Goal: Task Accomplishment & Management: Use online tool/utility

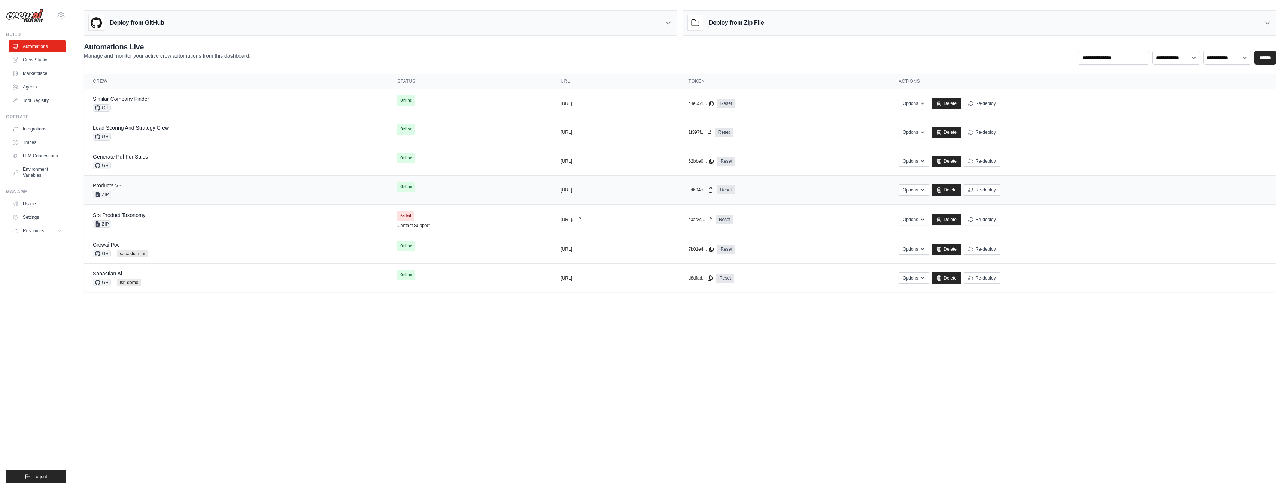
click at [116, 183] on link "Products V3" at bounding box center [107, 185] width 28 height 6
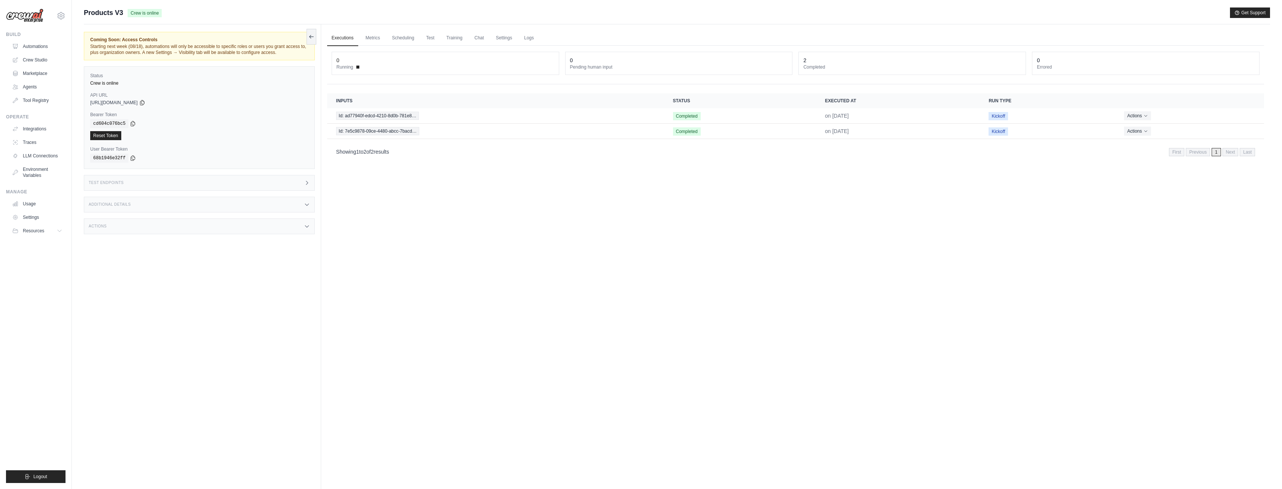
click at [159, 224] on div "Actions" at bounding box center [199, 226] width 231 height 16
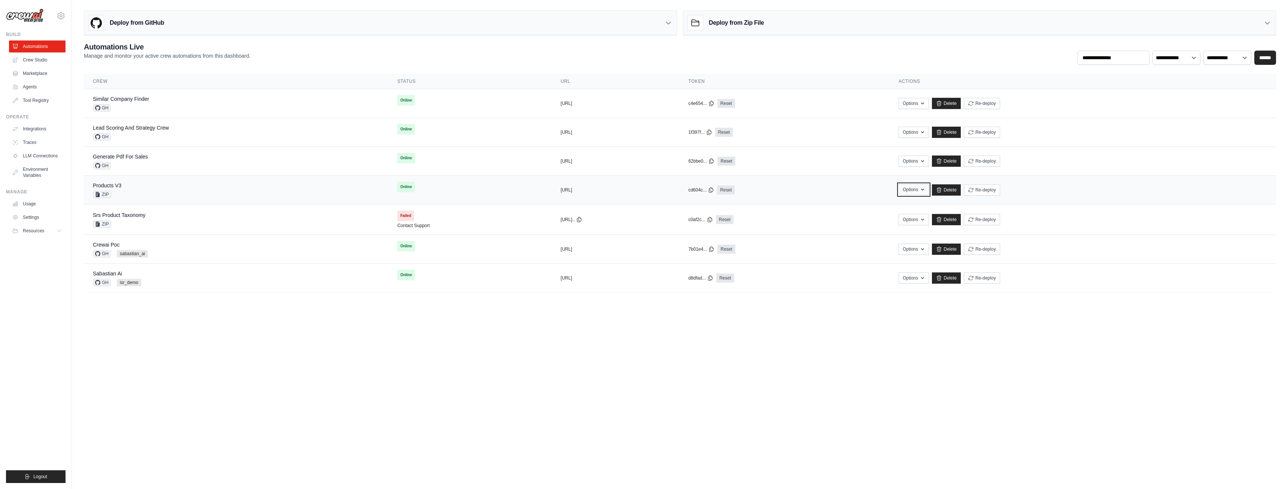
click at [929, 186] on button "Options" at bounding box center [914, 189] width 30 height 11
drag, startPoint x: 547, startPoint y: 188, endPoint x: 431, endPoint y: 204, distance: 117.1
click at [560, 188] on button "[URL]" at bounding box center [566, 190] width 12 height 6
click at [104, 192] on span "ZIP" at bounding box center [102, 194] width 18 height 7
click at [929, 219] on button "Options" at bounding box center [914, 218] width 30 height 11
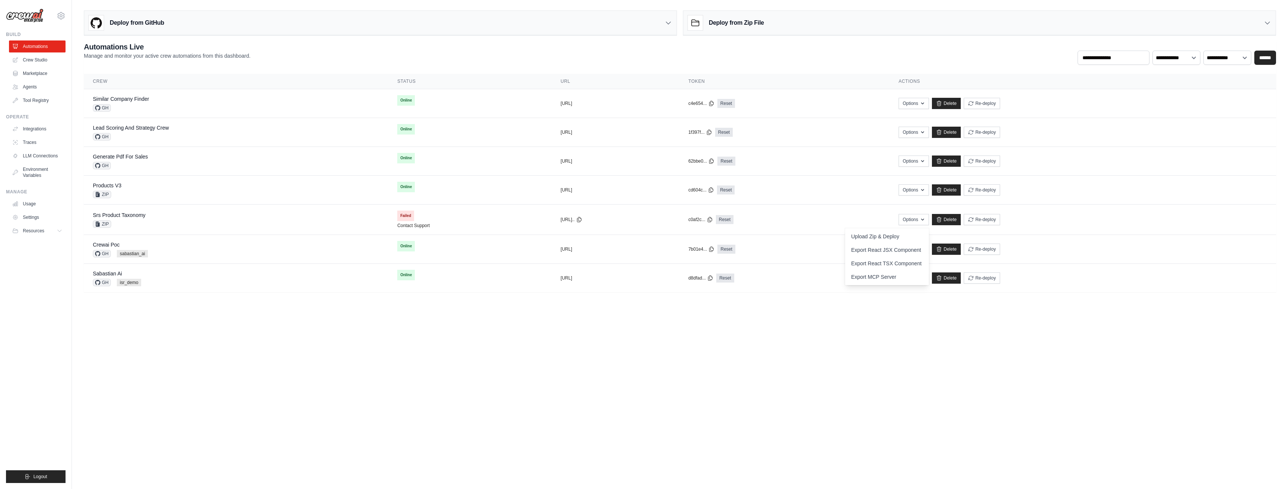
click at [676, 22] on div "Deploy from GitHub" at bounding box center [380, 23] width 592 height 24
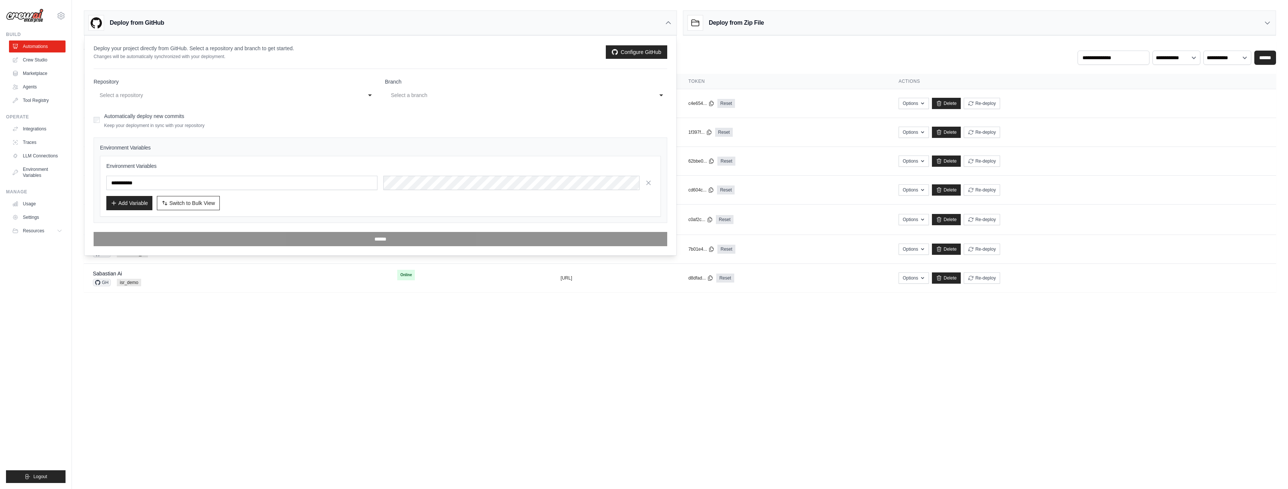
click at [727, 49] on div "**********" at bounding box center [680, 53] width 1192 height 23
click at [665, 20] on icon at bounding box center [668, 22] width 7 height 7
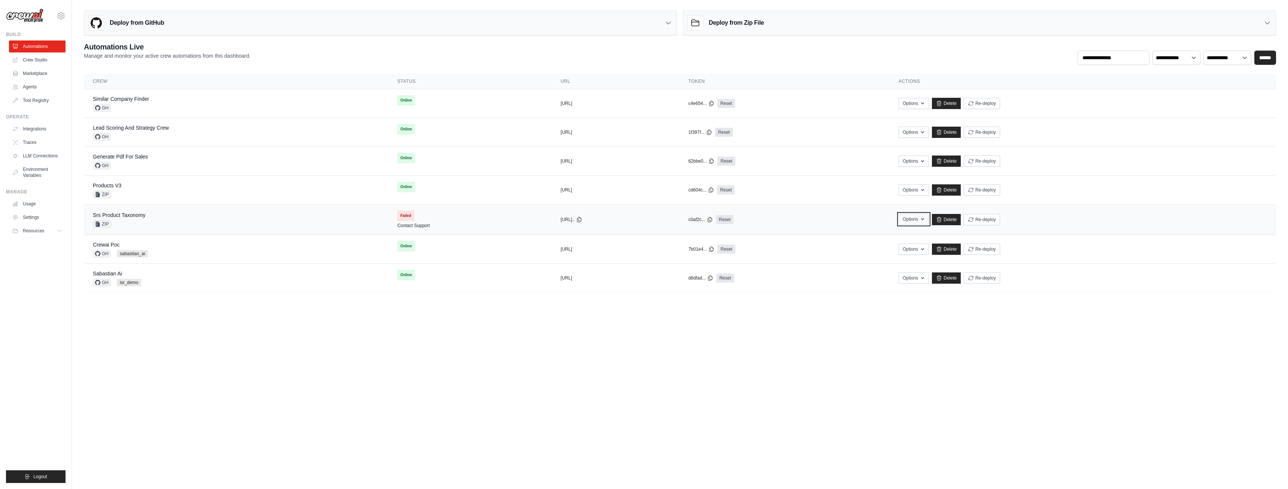
click at [926, 219] on icon "button" at bounding box center [923, 219] width 6 height 6
click at [576, 219] on icon at bounding box center [579, 219] width 6 height 6
click at [133, 216] on link "Srs Product Taxonomy" at bounding box center [119, 215] width 53 height 6
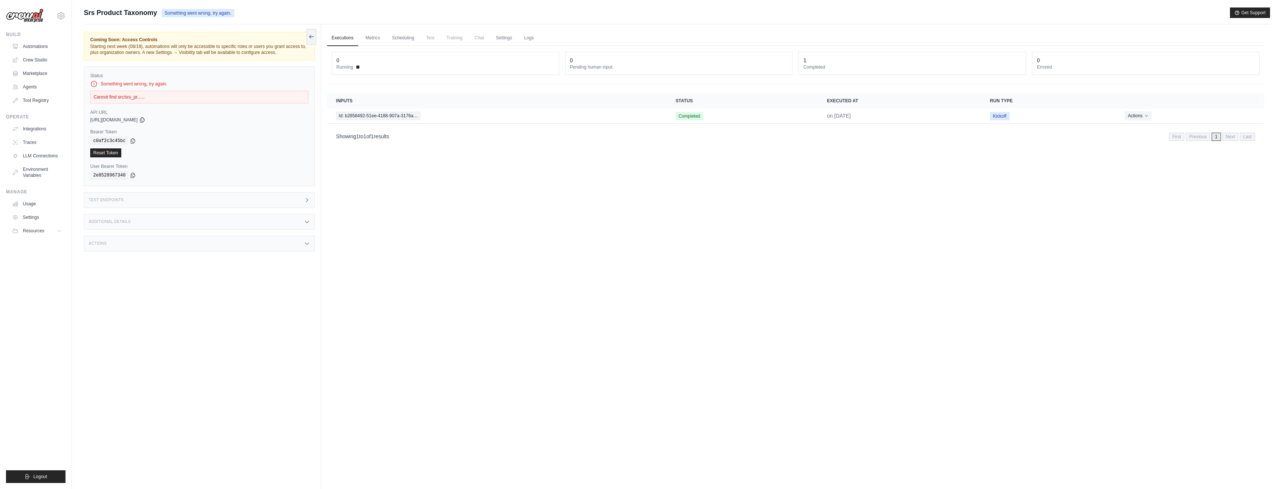
click at [139, 15] on span "Srs Product Taxonomy" at bounding box center [120, 12] width 73 height 10
click at [143, 92] on div "Cannot find src/srs_pr......" at bounding box center [199, 97] width 218 height 13
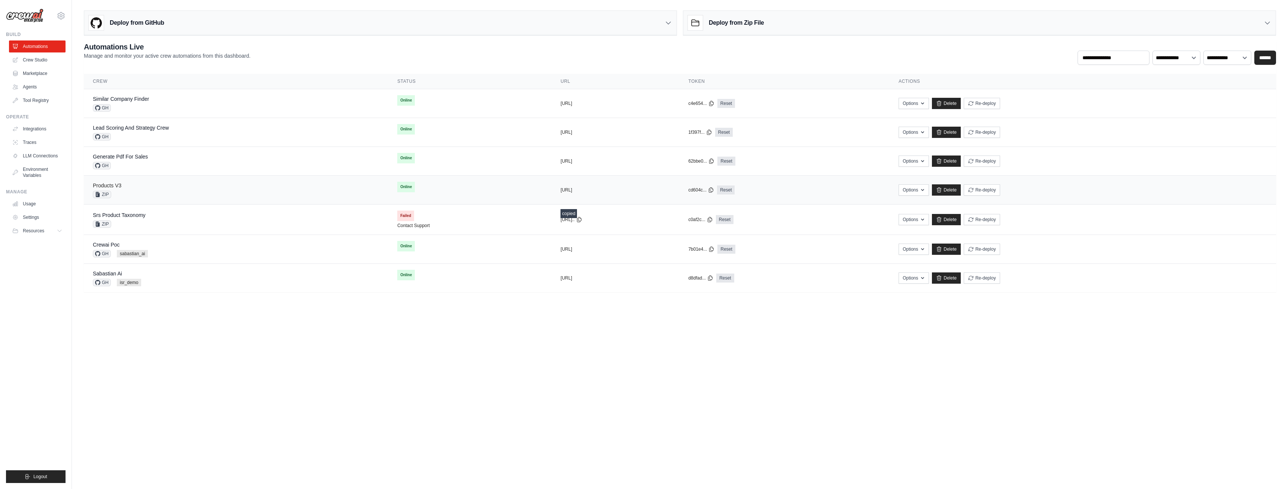
click at [109, 183] on link "Products V3" at bounding box center [107, 185] width 28 height 6
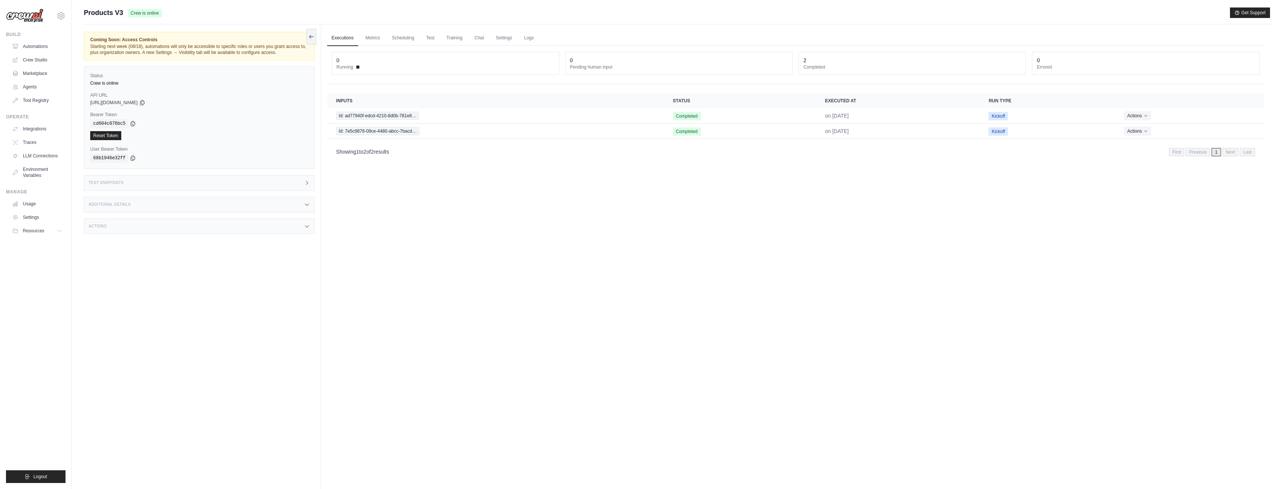
click at [224, 177] on div "Test Endpoints" at bounding box center [199, 183] width 231 height 16
click at [234, 199] on div "Additional Details" at bounding box center [199, 205] width 231 height 16
click at [238, 278] on div "Actions" at bounding box center [199, 270] width 231 height 16
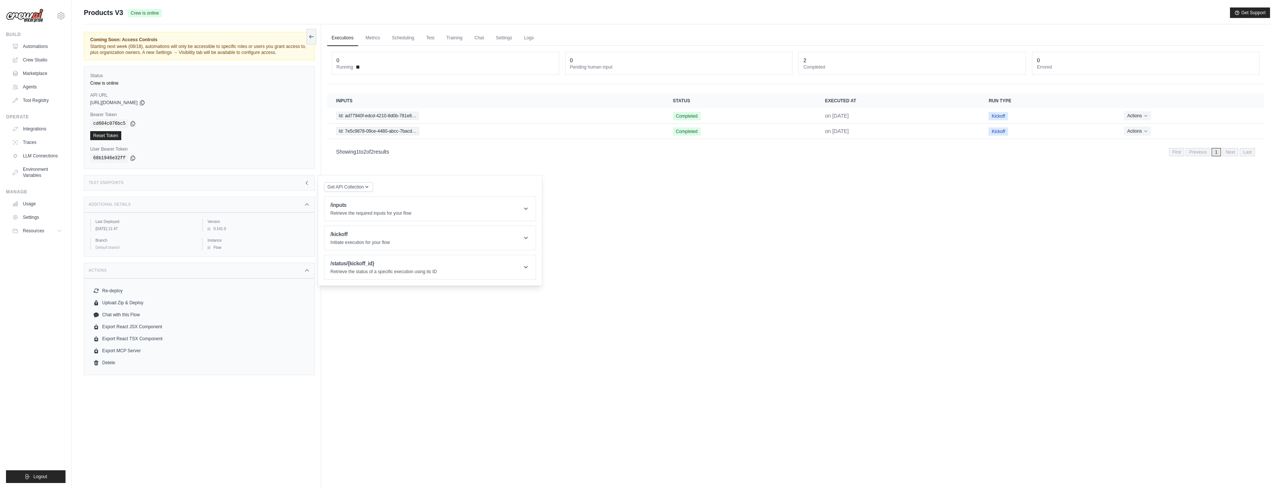
click at [540, 36] on ul "Executions Metrics Scheduling Test Training Chat Settings Logs" at bounding box center [795, 37] width 937 height 15
click at [534, 40] on link "Logs" at bounding box center [529, 38] width 19 height 16
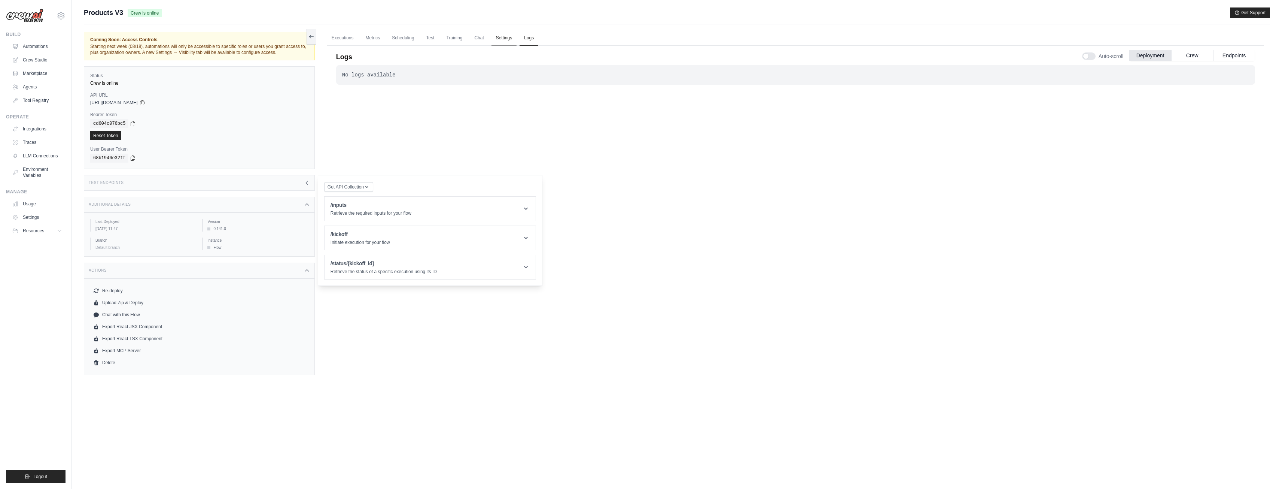
click at [497, 41] on link "Settings" at bounding box center [504, 38] width 25 height 16
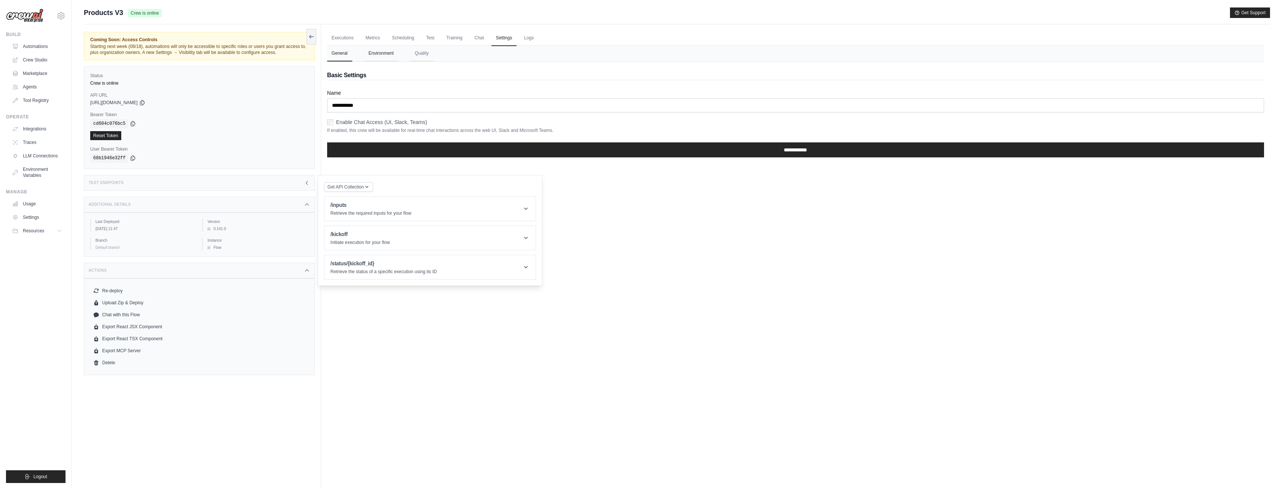
click at [390, 59] on button "Environment" at bounding box center [381, 54] width 34 height 16
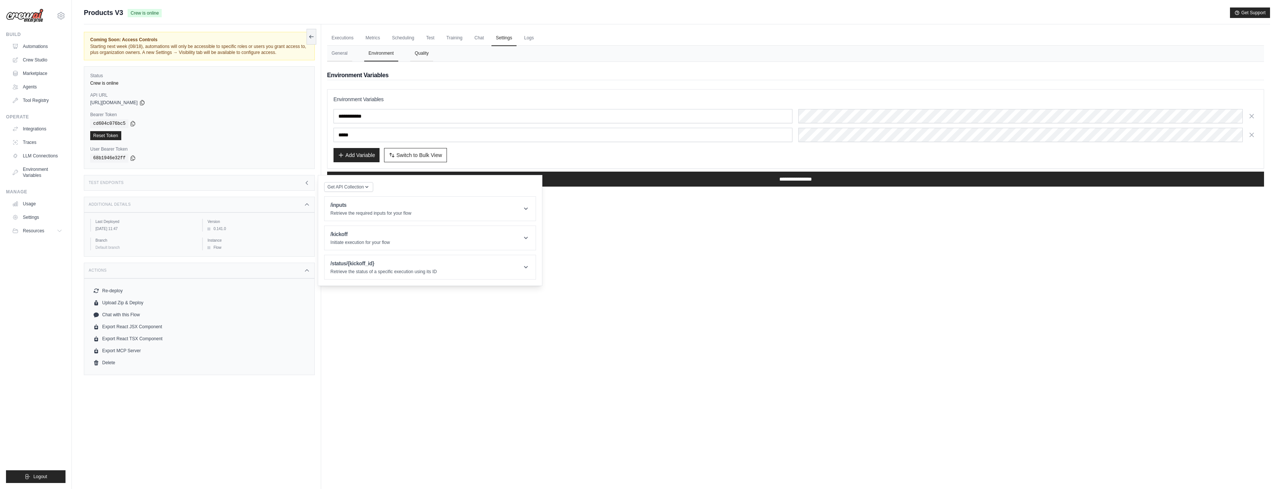
click at [416, 57] on button "Quality" at bounding box center [421, 54] width 23 height 16
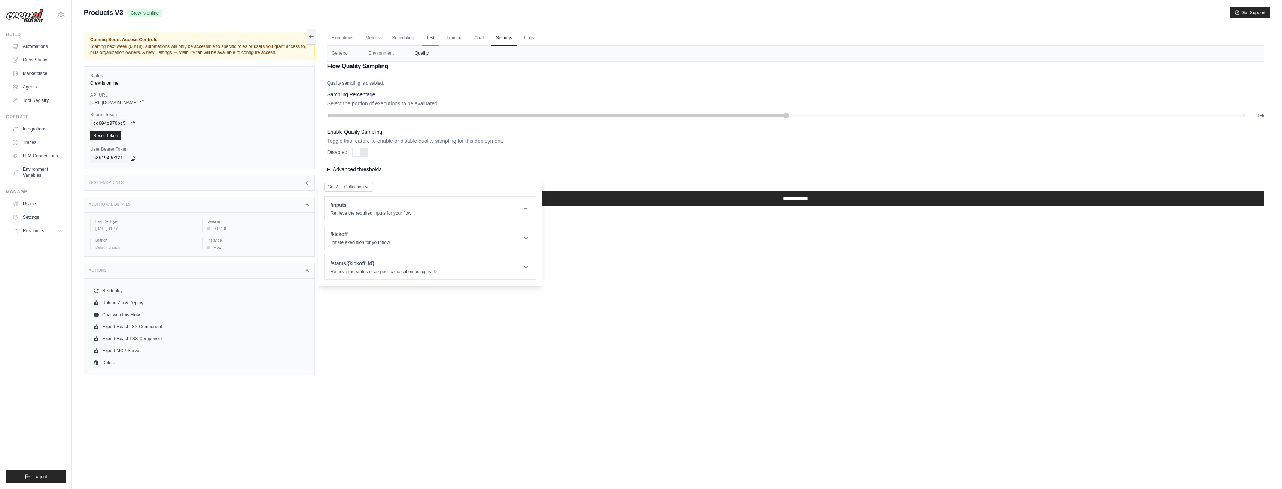
click at [428, 37] on link "Test" at bounding box center [430, 38] width 17 height 16
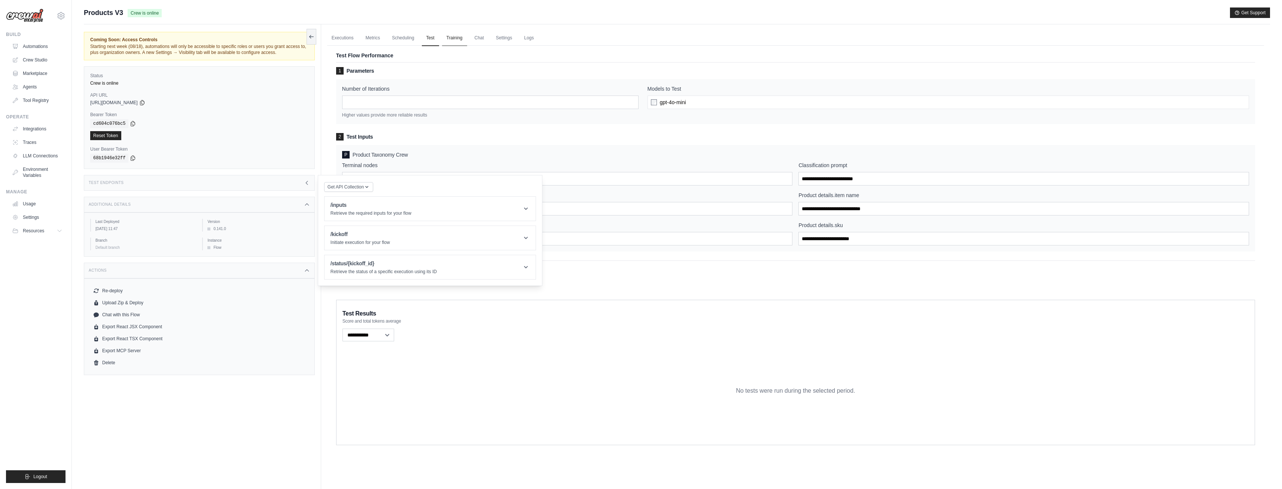
click at [459, 36] on link "Training" at bounding box center [454, 38] width 25 height 16
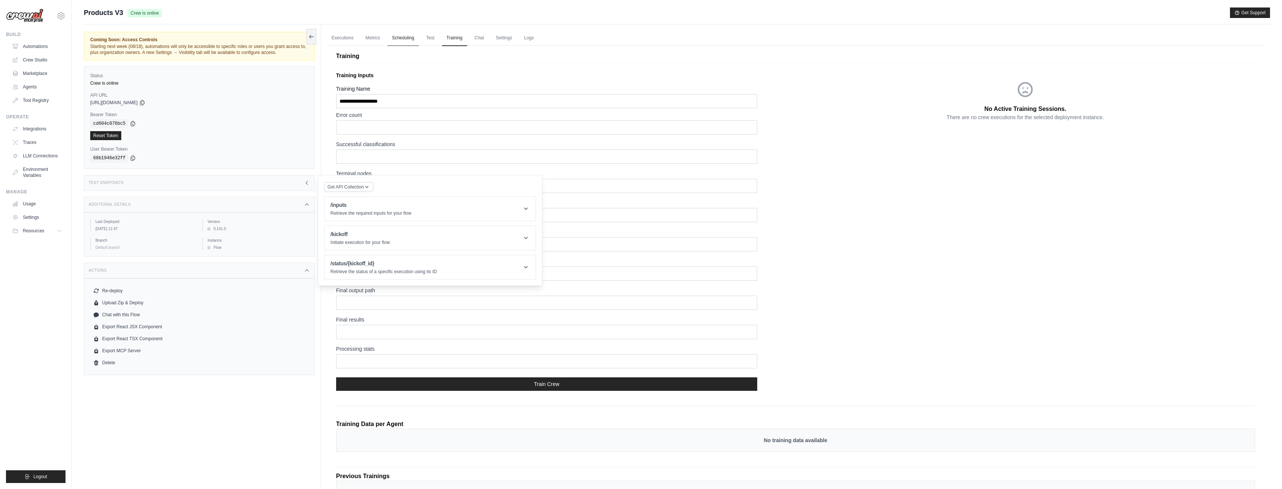
click at [418, 40] on link "Scheduling" at bounding box center [402, 38] width 31 height 16
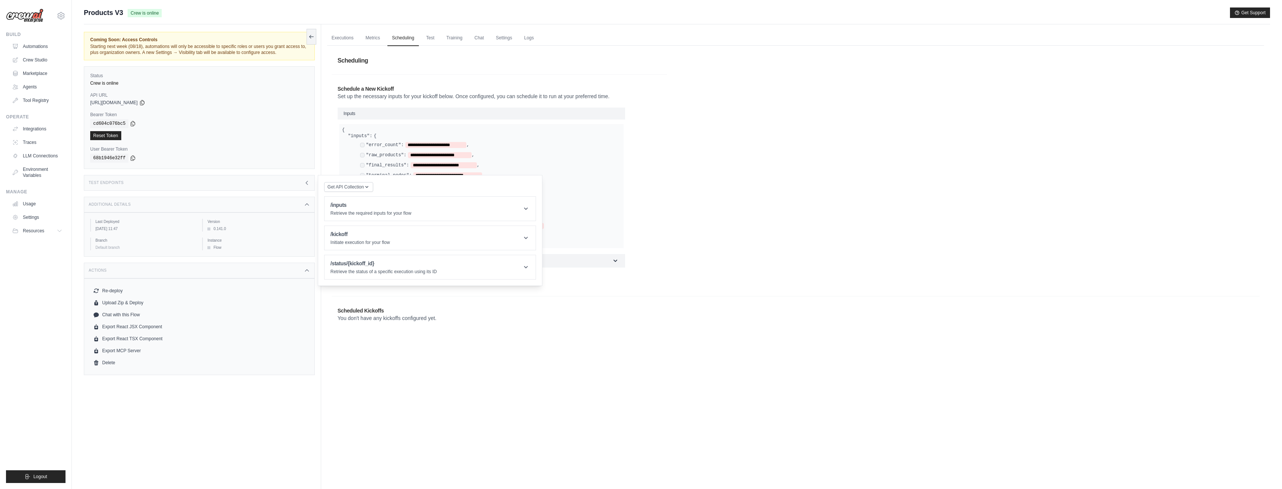
drag, startPoint x: 387, startPoint y: 42, endPoint x: 383, endPoint y: 42, distance: 4.1
click at [387, 42] on ul "Executions Metrics Scheduling Test Training Chat Settings Logs" at bounding box center [795, 37] width 937 height 15
click at [1136, 118] on div "**********" at bounding box center [796, 191] width 928 height 282
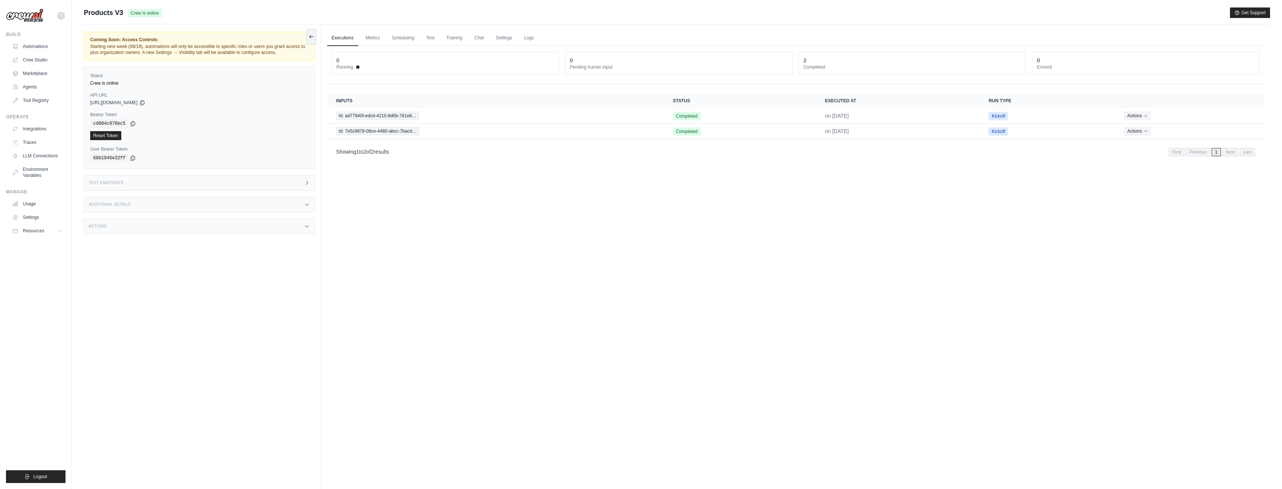
click at [489, 35] on ul "Executions Metrics Scheduling Test Training Chat Settings Logs" at bounding box center [795, 37] width 937 height 15
click at [499, 36] on link "Settings" at bounding box center [504, 38] width 25 height 16
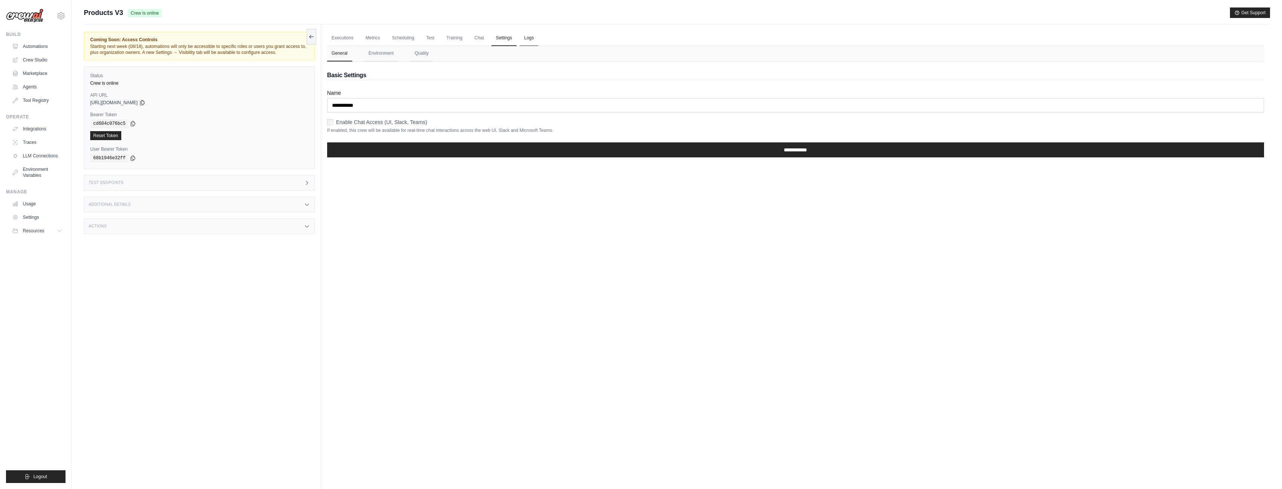
click at [529, 37] on link "Logs" at bounding box center [529, 38] width 19 height 16
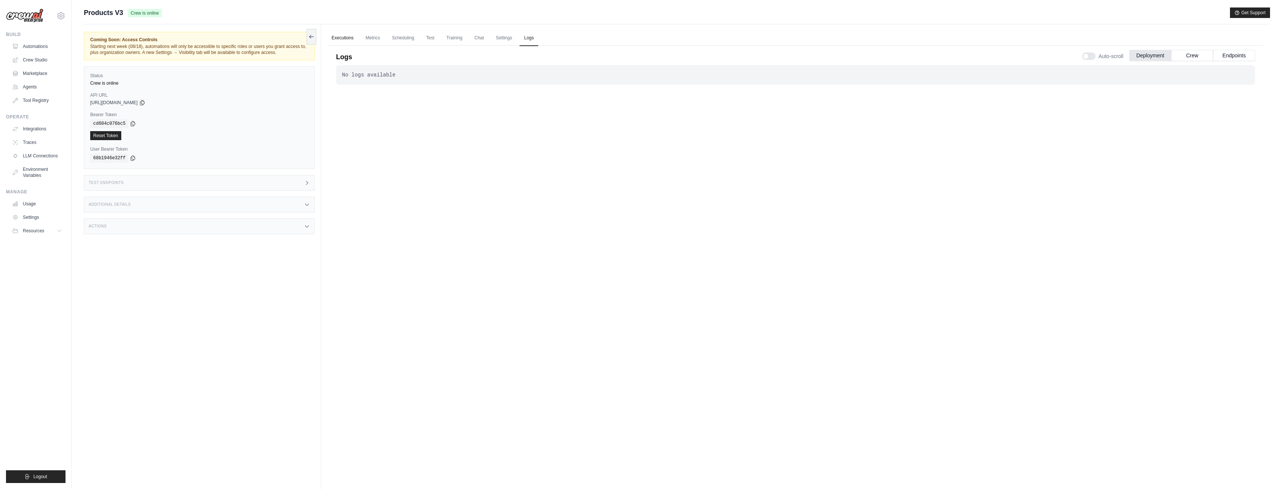
click at [349, 37] on link "Executions" at bounding box center [342, 38] width 31 height 16
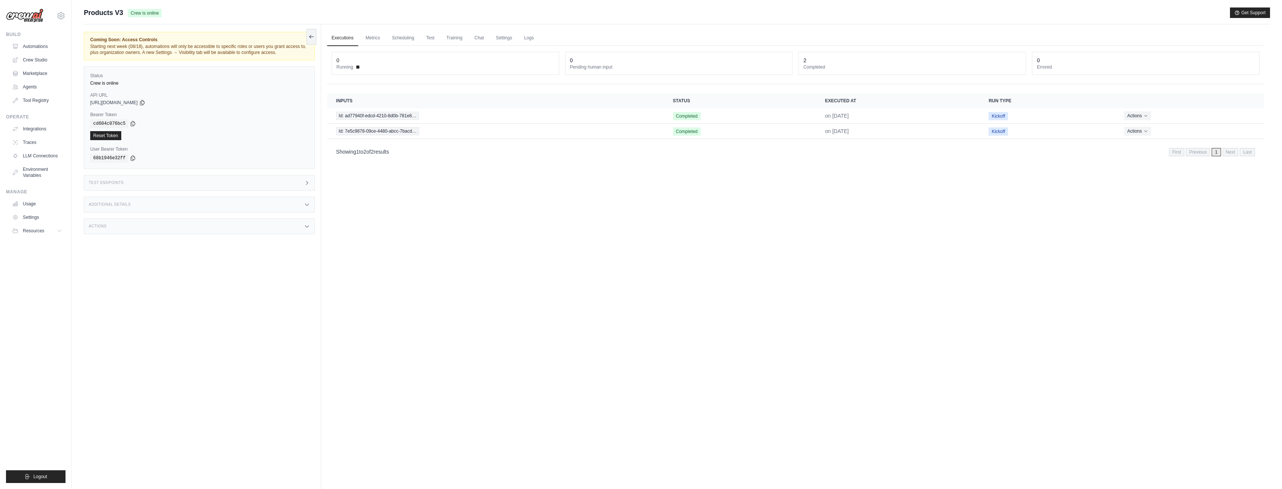
click at [147, 185] on div "Test Endpoints" at bounding box center [199, 183] width 231 height 16
click at [176, 197] on div "Additional Details" at bounding box center [199, 205] width 231 height 16
click at [389, 212] on p "Retrieve the required inputs for your flow" at bounding box center [371, 213] width 81 height 6
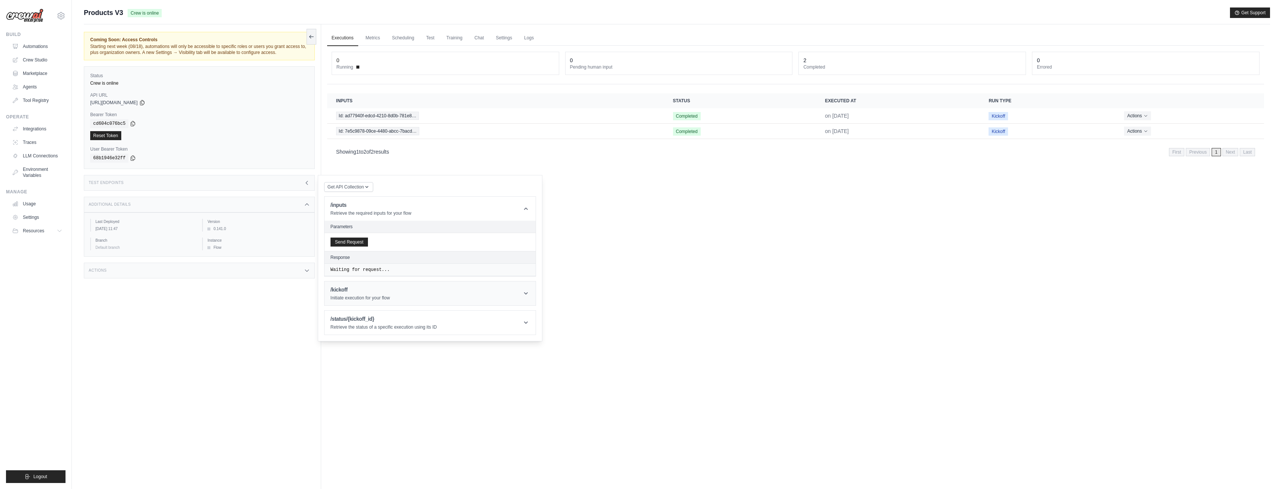
click at [394, 300] on header "/kickoff Initiate execution for your flow" at bounding box center [430, 293] width 211 height 24
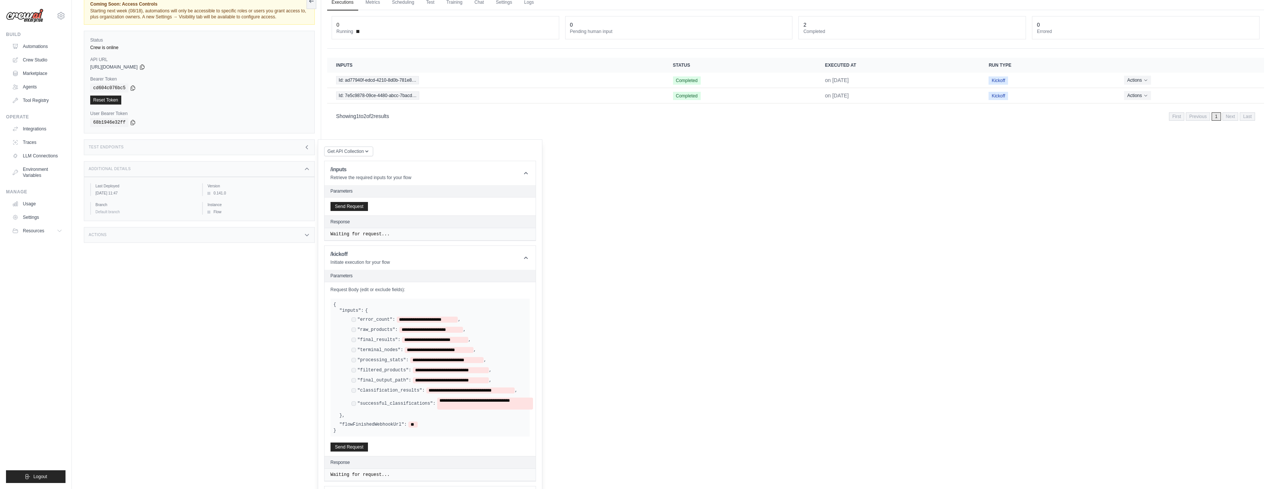
scroll to position [37, 0]
click at [283, 242] on div "Coming Soon: Access Controls Starting next week (08/18), automations will only …" at bounding box center [202, 231] width 237 height 489
click at [282, 223] on div "Coming Soon: Access Controls Starting next week (08/18), automations will only …" at bounding box center [202, 231] width 237 height 489
click at [291, 229] on div "Actions" at bounding box center [199, 233] width 231 height 16
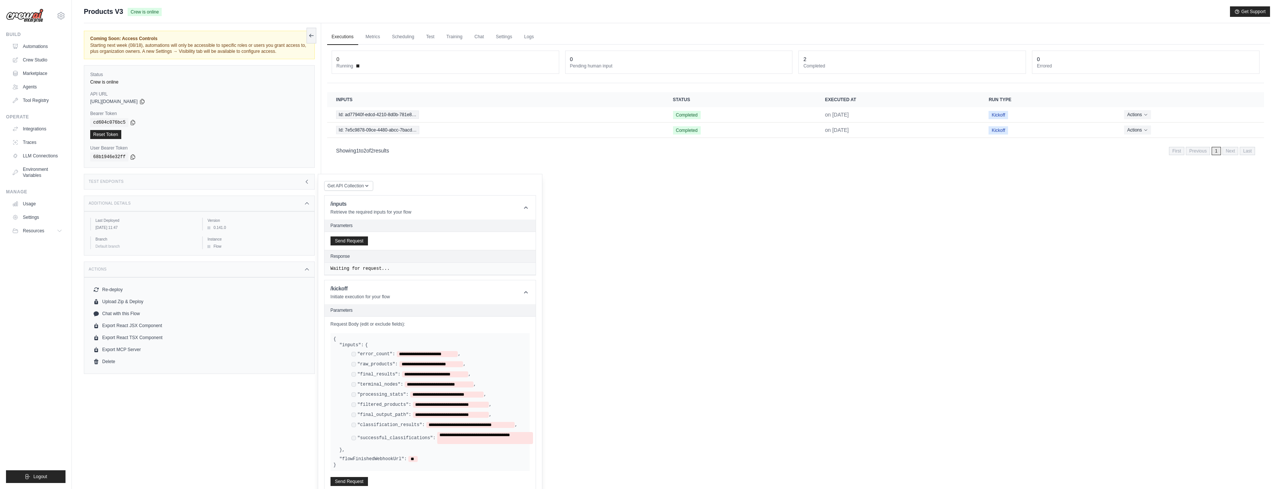
scroll to position [0, 0]
click at [403, 41] on link "Scheduling" at bounding box center [402, 38] width 31 height 16
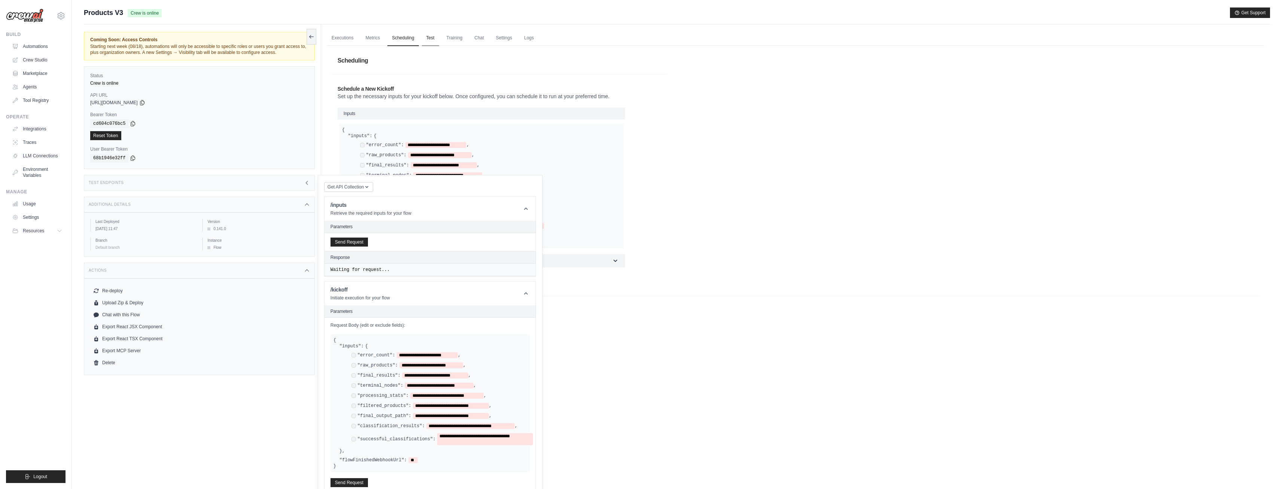
click at [423, 41] on link "Test" at bounding box center [430, 38] width 17 height 16
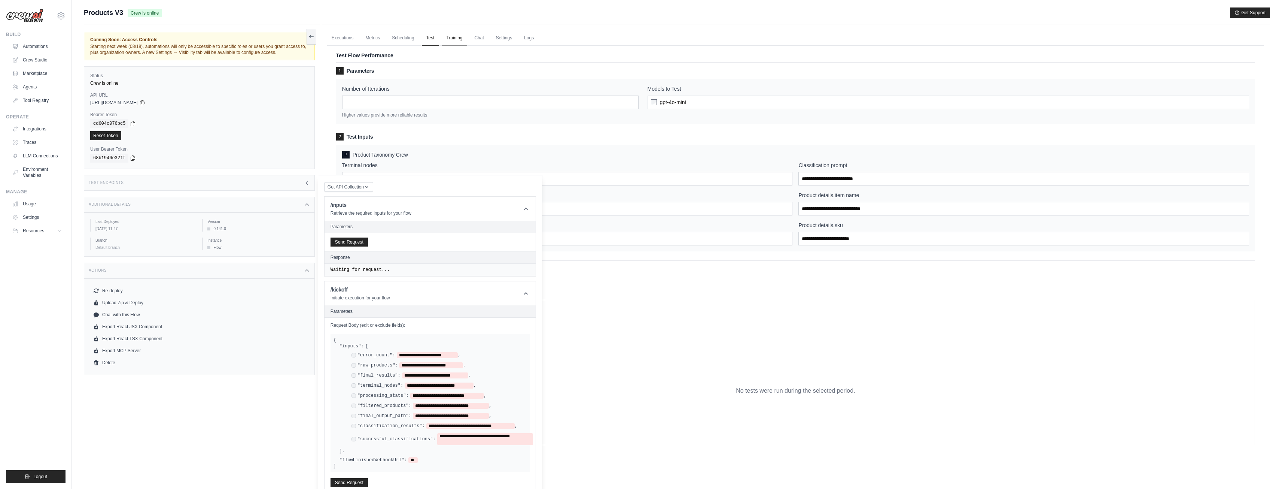
click at [451, 40] on link "Training" at bounding box center [454, 38] width 25 height 16
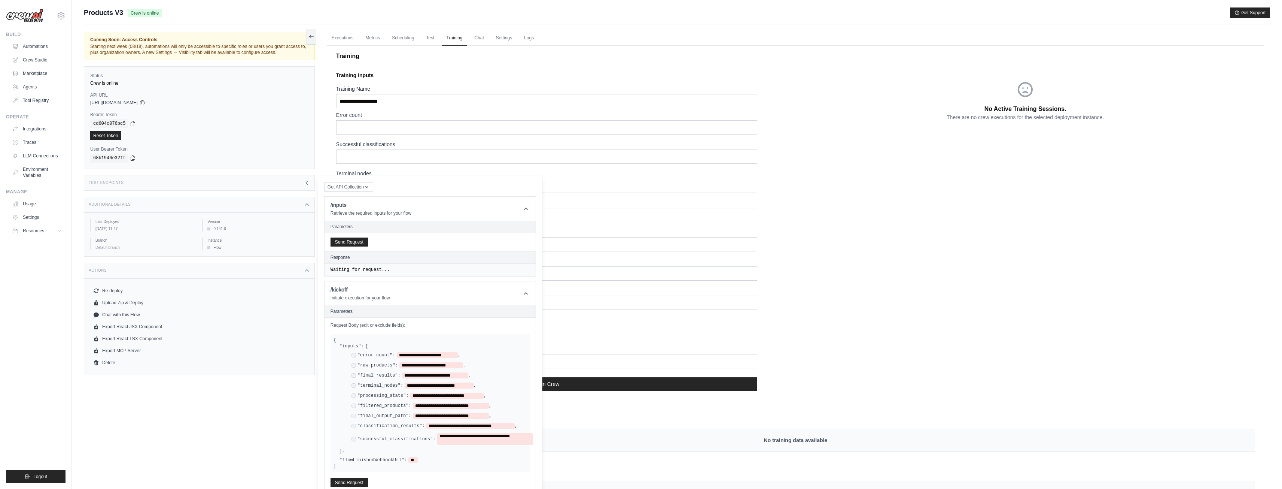
click at [109, 15] on span "Products V3" at bounding box center [103, 12] width 39 height 10
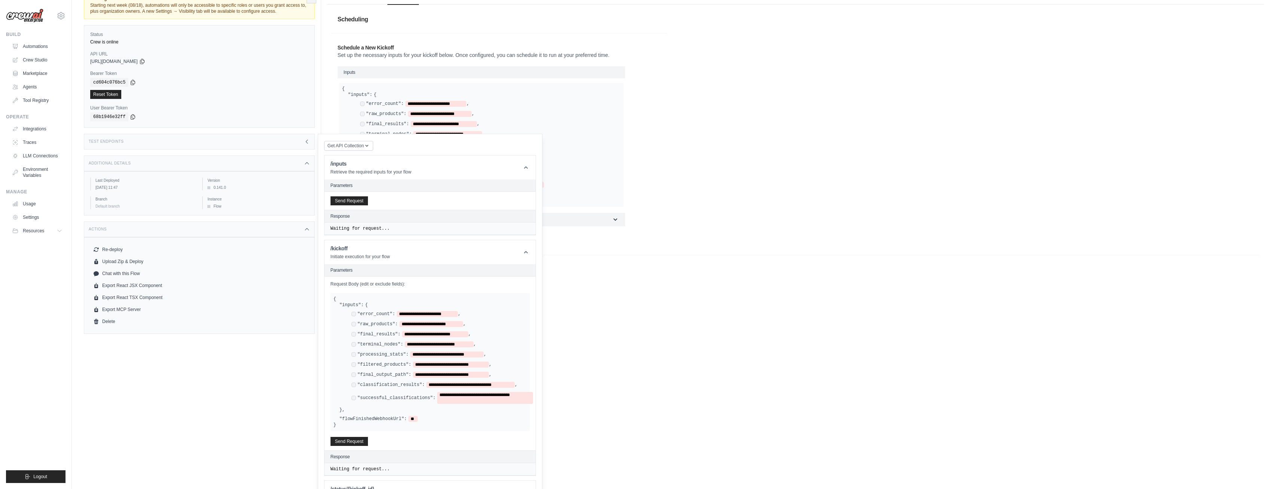
scroll to position [46, 0]
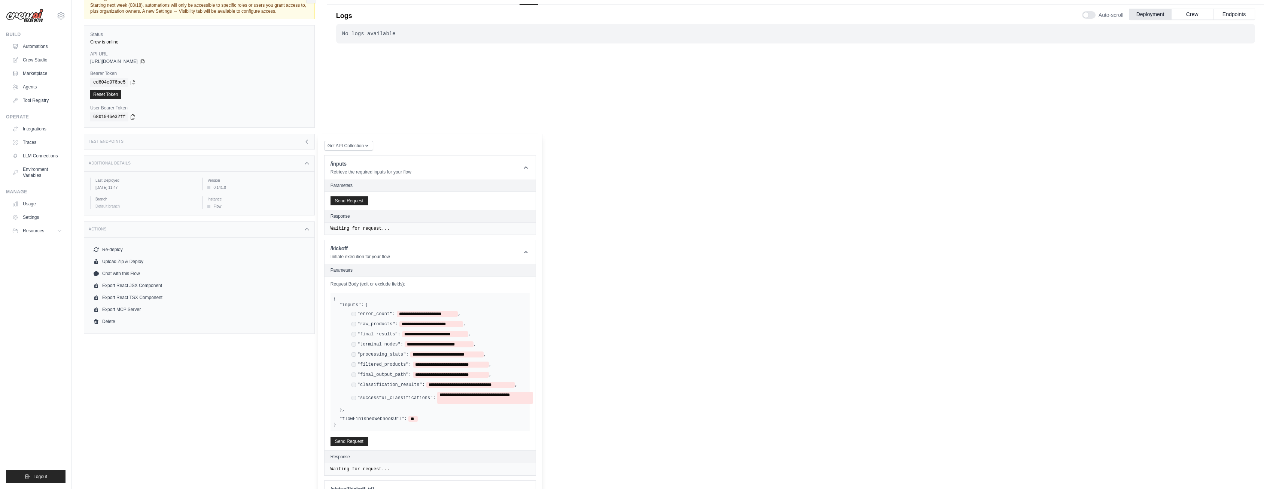
scroll to position [46, 0]
